Goal: Task Accomplishment & Management: Manage account settings

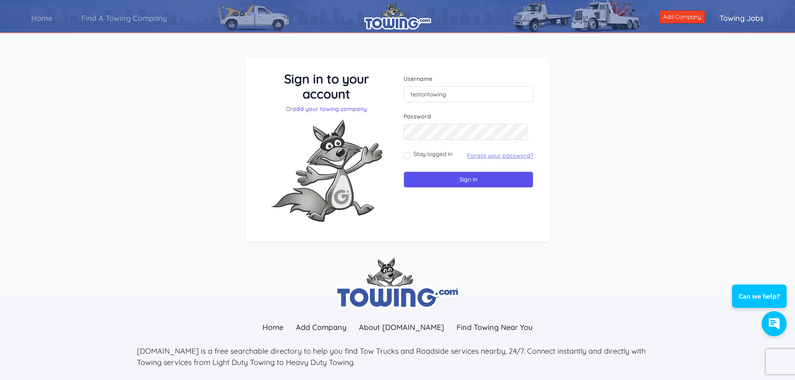
click at [497, 154] on link "Forgot your password?" at bounding box center [500, 156] width 66 height 8
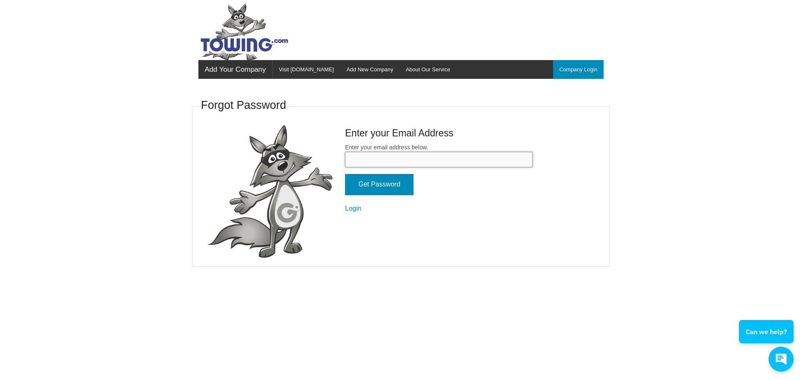
click at [369, 159] on input "Enter your email address below." at bounding box center [438, 159] width 187 height 15
type input "tttowing1@comcast.net"
click at [371, 185] on input "Get Password" at bounding box center [379, 184] width 68 height 21
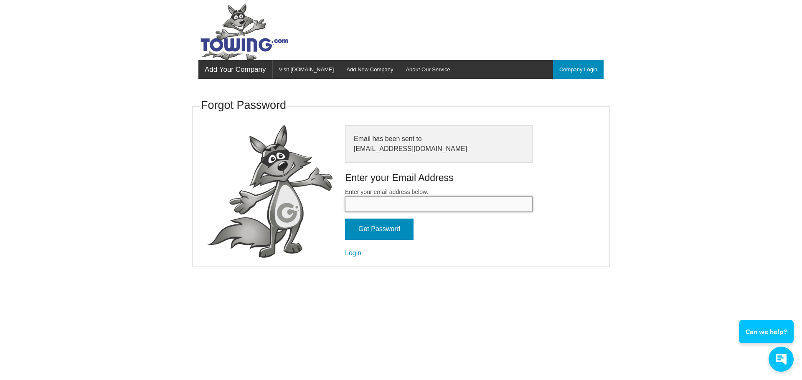
click at [356, 203] on input "Enter your email address below." at bounding box center [438, 204] width 187 height 15
type input "tttowing1@comcast.net"
click at [378, 230] on input "Get Password" at bounding box center [379, 229] width 68 height 21
click at [307, 67] on link "Visit Towing.com" at bounding box center [307, 69] width 68 height 19
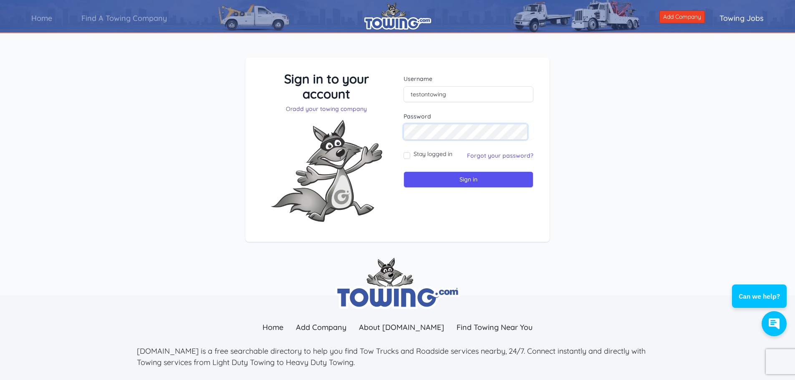
click at [401, 129] on div "Username testontowing Password Stay logged in Sign in" at bounding box center [469, 149] width 142 height 157
click at [404, 172] on input "Sign in" at bounding box center [469, 180] width 130 height 16
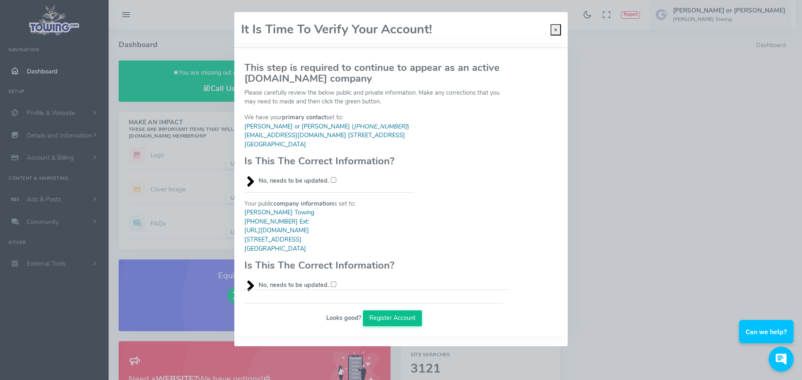
click at [390, 320] on button "Register Account" at bounding box center [392, 319] width 59 height 16
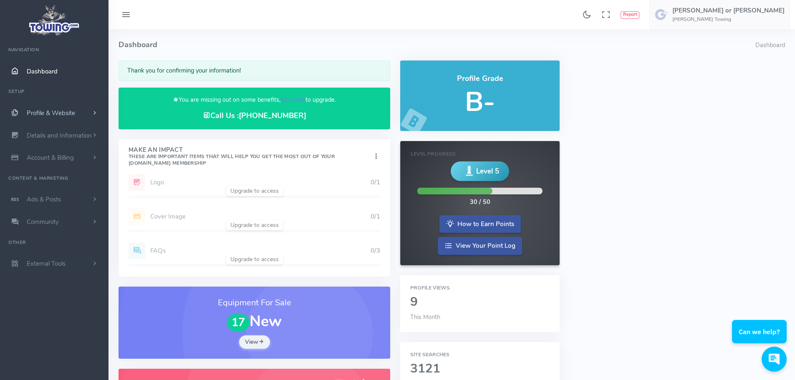
click at [56, 109] on span "Profile & Website" at bounding box center [51, 113] width 48 height 8
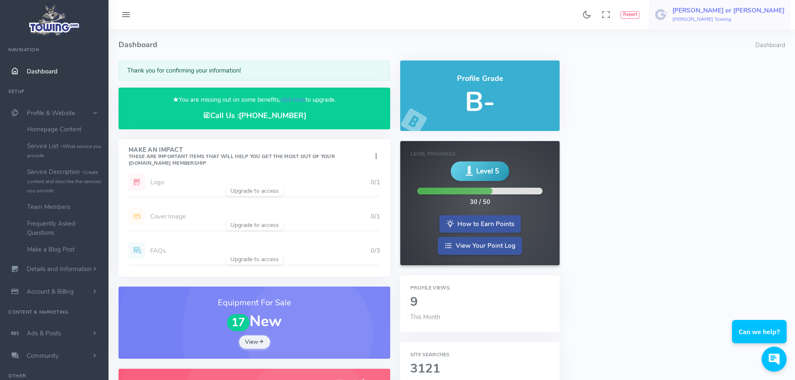
click at [749, 17] on h6 "[PERSON_NAME] Towing" at bounding box center [729, 19] width 112 height 5
click at [698, 79] on span "Logout" at bounding box center [688, 80] width 19 height 8
